Goal: Task Accomplishment & Management: Manage account settings

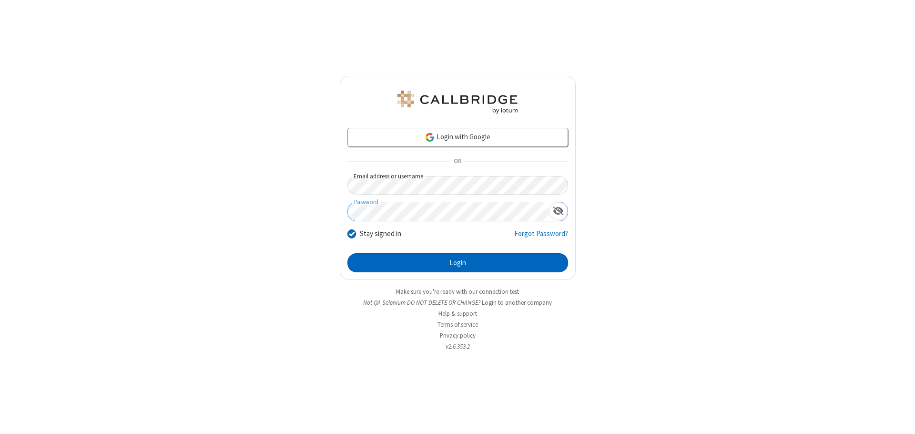
click at [458, 263] on button "Login" at bounding box center [457, 262] width 221 height 19
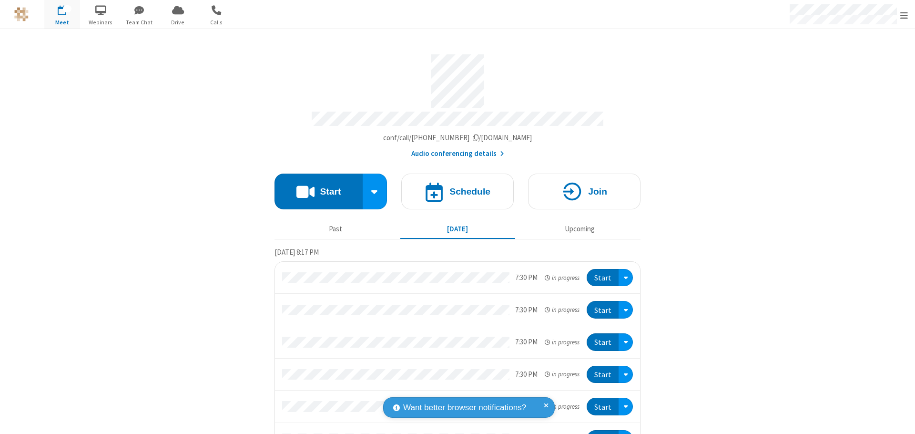
click at [904, 15] on span "Open menu" at bounding box center [904, 15] width 8 height 10
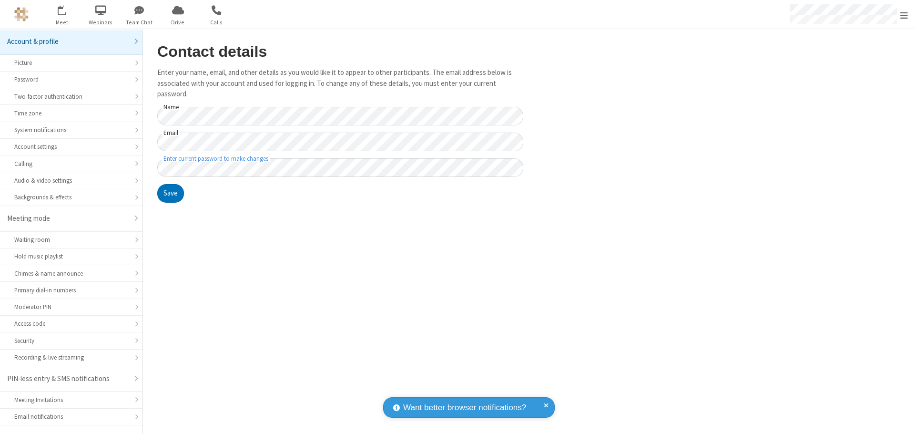
click at [68, 336] on div "Security" at bounding box center [71, 340] width 114 height 9
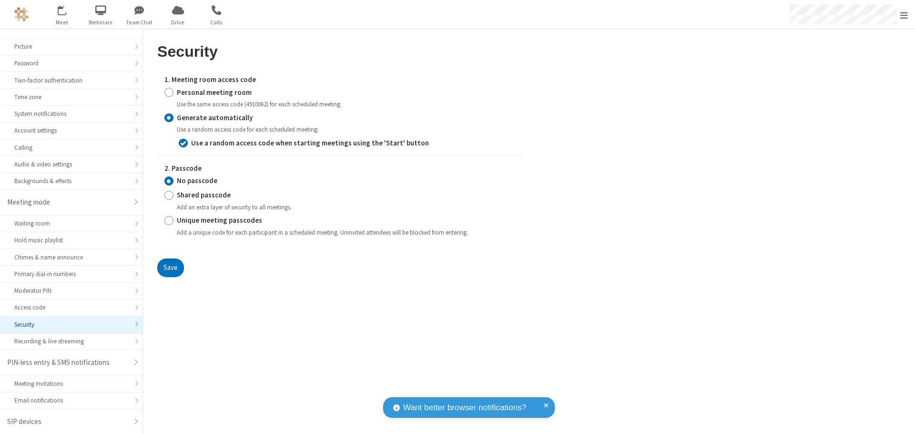
click at [169, 92] on input "Personal meeting room" at bounding box center [168, 92] width 9 height 10
radio input "true"
click at [170, 277] on button "Save" at bounding box center [170, 267] width 27 height 19
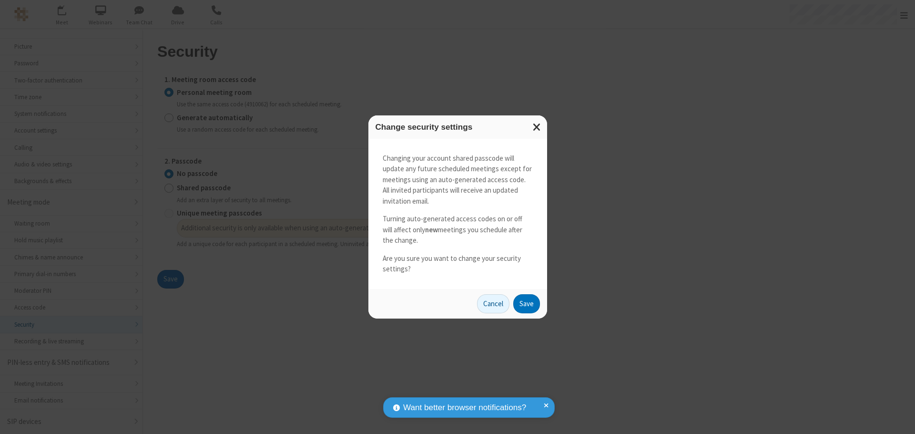
click at [526, 303] on button "Save" at bounding box center [526, 303] width 27 height 19
